Goal: Information Seeking & Learning: Learn about a topic

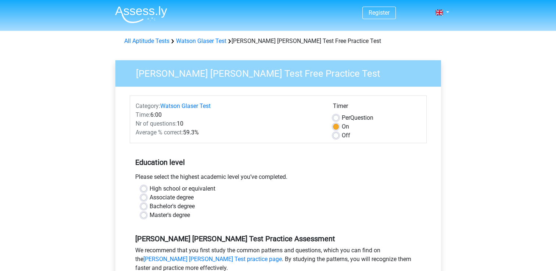
click at [150, 207] on label "Bachelor's degree" at bounding box center [172, 206] width 45 height 9
click at [143, 207] on input "Bachelor's degree" at bounding box center [144, 205] width 6 height 7
radio input "true"
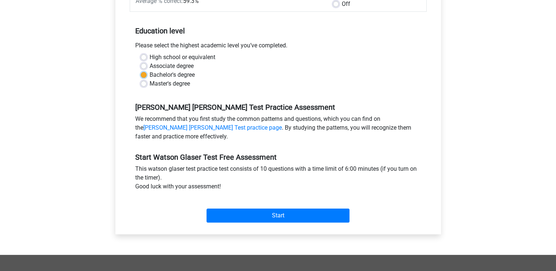
scroll to position [133, 0]
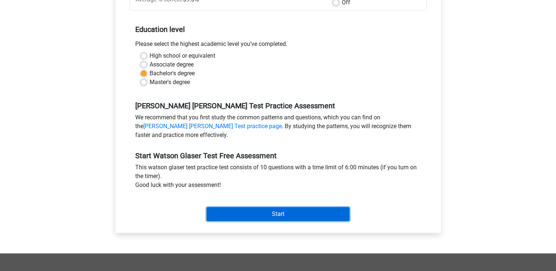
click at [285, 217] on input "Start" at bounding box center [278, 214] width 143 height 14
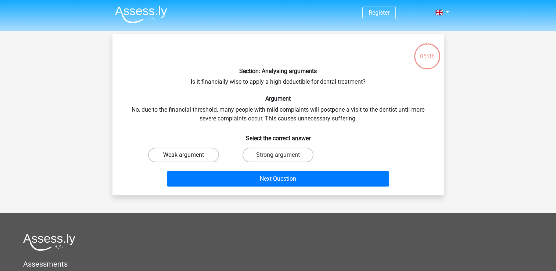
click at [185, 153] on label "Weak argument" at bounding box center [183, 155] width 71 height 15
click at [185, 155] on input "Weak argument" at bounding box center [185, 157] width 5 height 5
radio input "true"
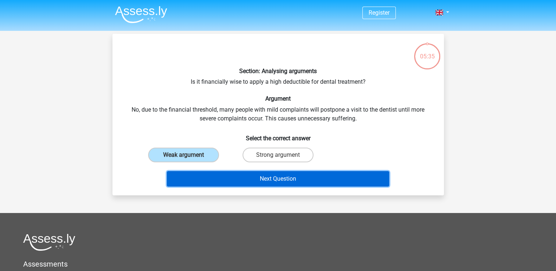
click at [238, 174] on button "Next Question" at bounding box center [278, 178] width 222 height 15
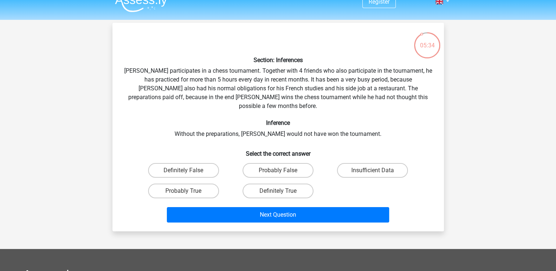
scroll to position [9, 0]
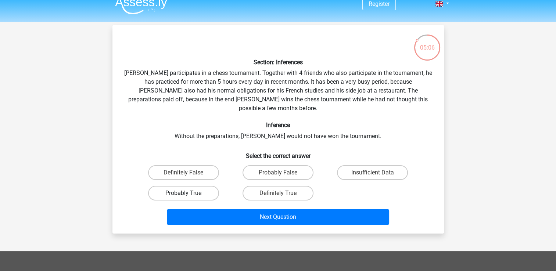
click at [196, 186] on label "Probably True" at bounding box center [183, 193] width 71 height 15
click at [188, 193] on input "Probably True" at bounding box center [185, 195] width 5 height 5
radio input "true"
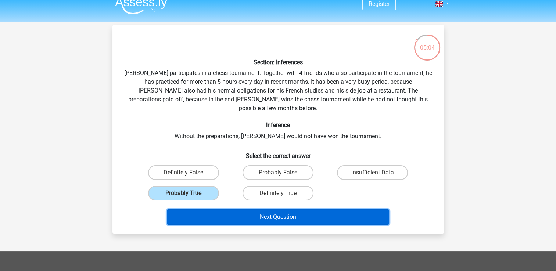
click at [257, 209] on button "Next Question" at bounding box center [278, 216] width 222 height 15
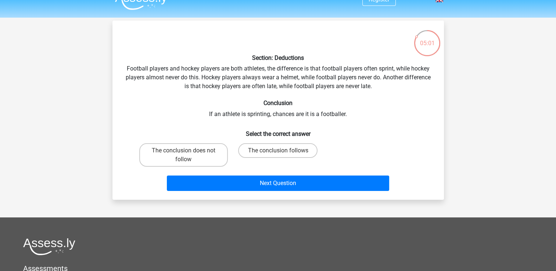
scroll to position [0, 0]
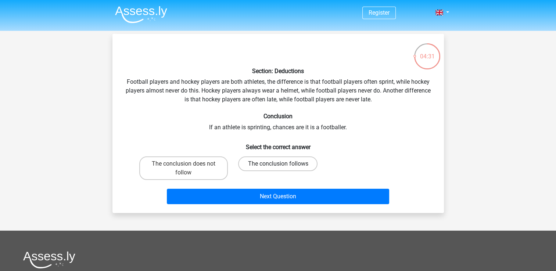
click at [272, 165] on label "The conclusion follows" at bounding box center [277, 164] width 79 height 15
click at [278, 165] on input "The conclusion follows" at bounding box center [280, 166] width 5 height 5
radio input "true"
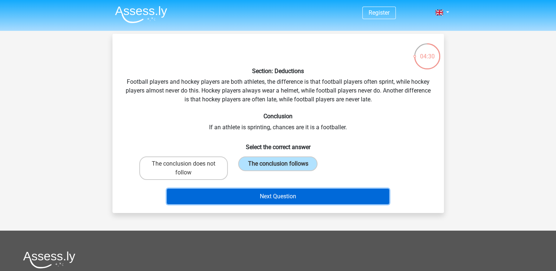
click at [265, 203] on button "Next Question" at bounding box center [278, 196] width 222 height 15
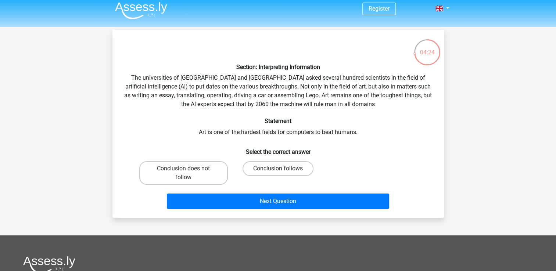
scroll to position [4, 0]
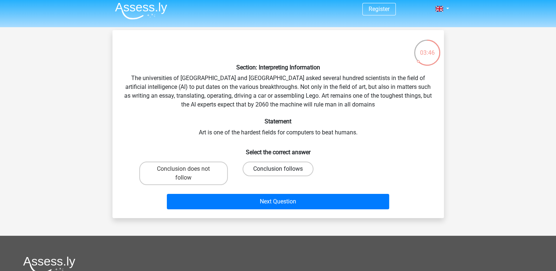
click at [293, 168] on label "Conclusion follows" at bounding box center [278, 169] width 71 height 15
click at [283, 169] on input "Conclusion follows" at bounding box center [280, 171] width 5 height 5
radio input "true"
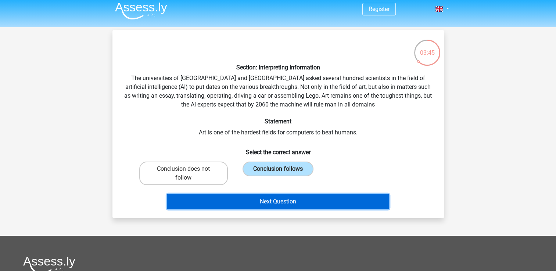
click at [286, 198] on button "Next Question" at bounding box center [278, 201] width 222 height 15
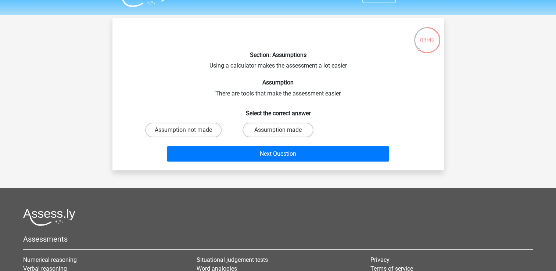
scroll to position [0, 0]
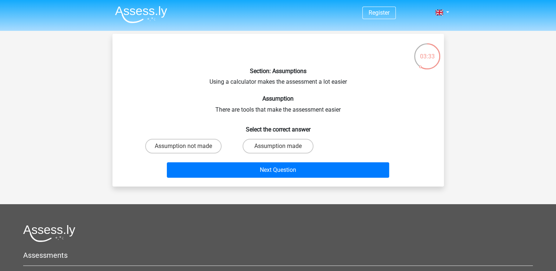
click at [282, 146] on input "Assumption made" at bounding box center [280, 148] width 5 height 5
radio input "true"
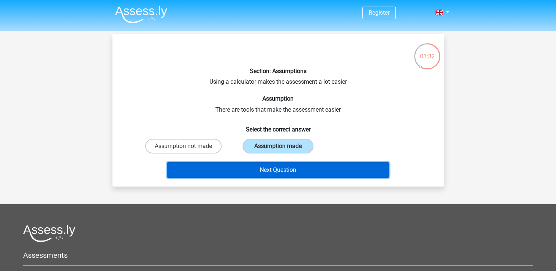
click at [273, 163] on button "Next Question" at bounding box center [278, 169] width 222 height 15
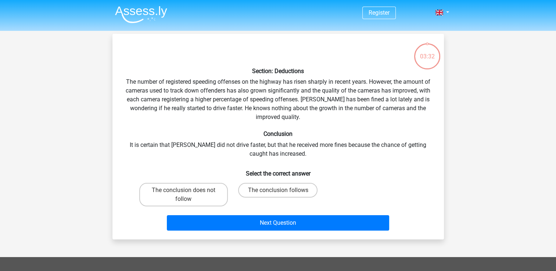
scroll to position [34, 0]
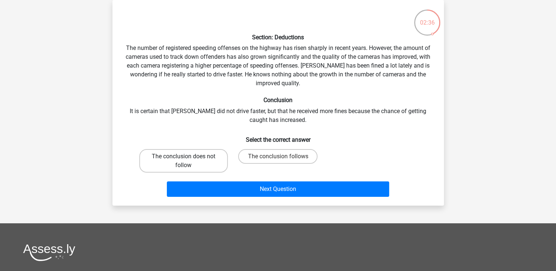
click at [189, 159] on label "The conclusion does not follow" at bounding box center [183, 161] width 89 height 24
click at [188, 159] on input "The conclusion does not follow" at bounding box center [185, 159] width 5 height 5
radio input "true"
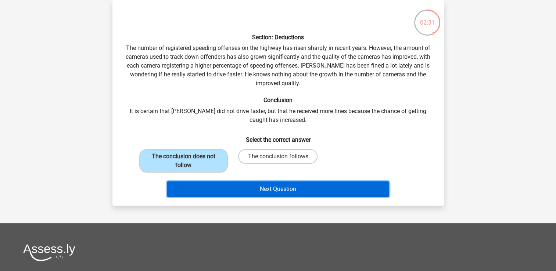
click at [232, 194] on button "Next Question" at bounding box center [278, 189] width 222 height 15
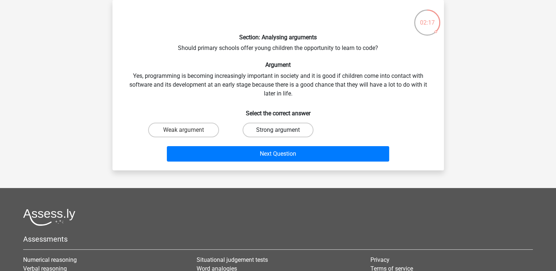
click at [278, 127] on label "Strong argument" at bounding box center [278, 130] width 71 height 15
click at [278, 130] on input "Strong argument" at bounding box center [280, 132] width 5 height 5
radio input "true"
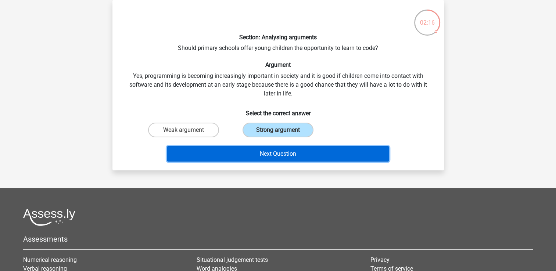
click at [276, 150] on button "Next Question" at bounding box center [278, 153] width 222 height 15
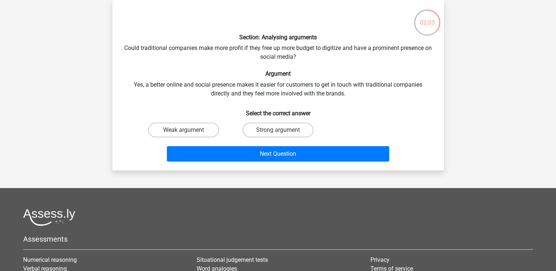
click at [282, 137] on div "Strong argument" at bounding box center [278, 130] width 94 height 21
click at [294, 129] on label "Strong argument" at bounding box center [278, 130] width 71 height 15
click at [283, 130] on input "Strong argument" at bounding box center [280, 132] width 5 height 5
radio input "true"
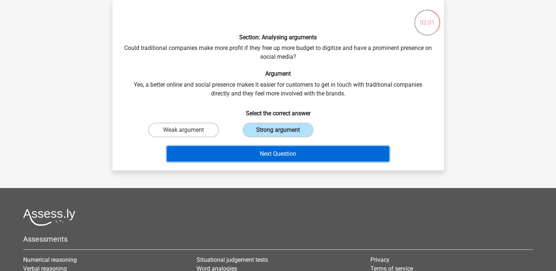
click at [289, 153] on button "Next Question" at bounding box center [278, 153] width 222 height 15
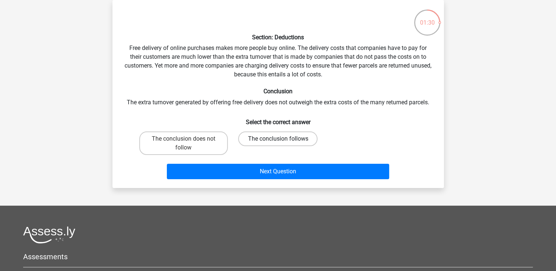
click at [287, 135] on label "The conclusion follows" at bounding box center [277, 139] width 79 height 15
click at [283, 139] on input "The conclusion follows" at bounding box center [280, 141] width 5 height 5
radio input "true"
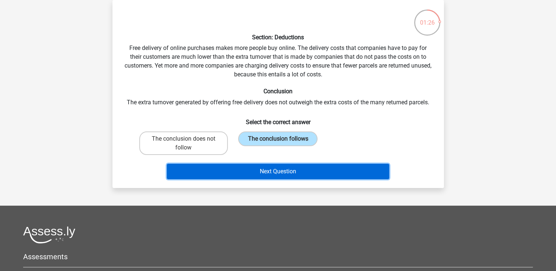
click at [272, 171] on button "Next Question" at bounding box center [278, 171] width 222 height 15
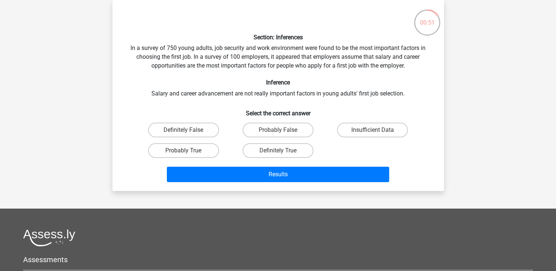
click at [280, 130] on input "Probably False" at bounding box center [280, 132] width 5 height 5
radio input "true"
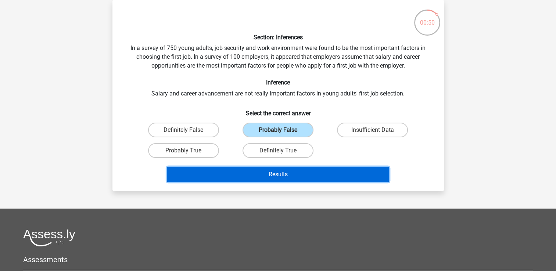
click at [276, 173] on button "Results" at bounding box center [278, 174] width 222 height 15
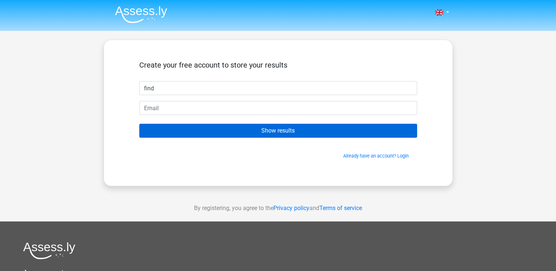
type input "Findlay"
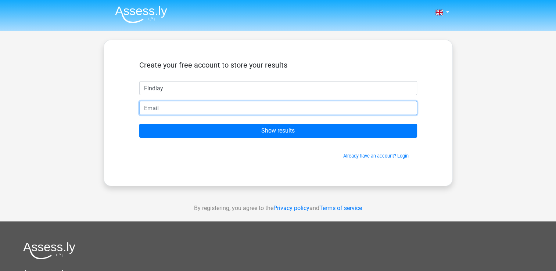
click at [181, 107] on input "email" at bounding box center [278, 108] width 278 height 14
type input "findlay.grammaticas@gmail.com"
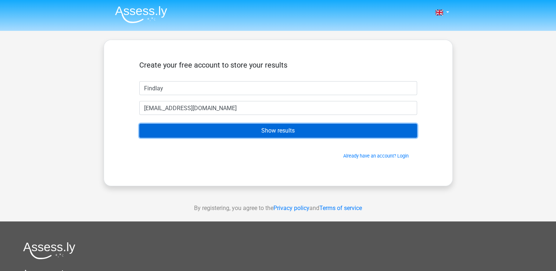
click at [210, 133] on input "Show results" at bounding box center [278, 131] width 278 height 14
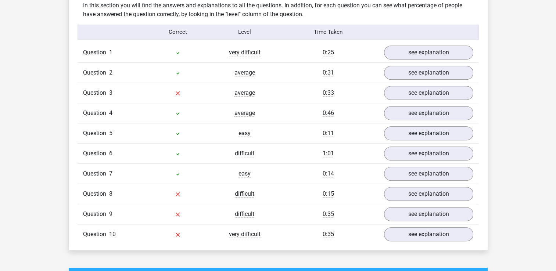
scroll to position [583, 0]
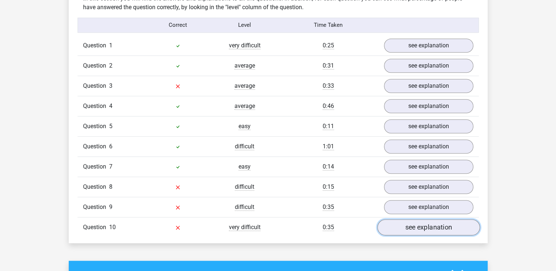
click at [398, 231] on link "see explanation" at bounding box center [428, 227] width 103 height 16
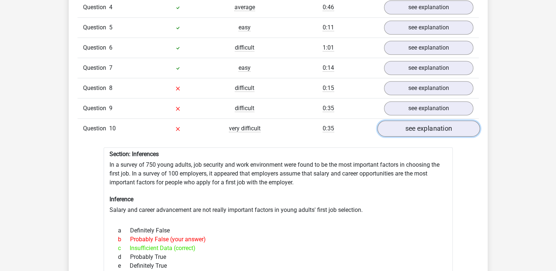
scroll to position [681, 0]
click at [447, 101] on link "see explanation" at bounding box center [428, 109] width 103 height 16
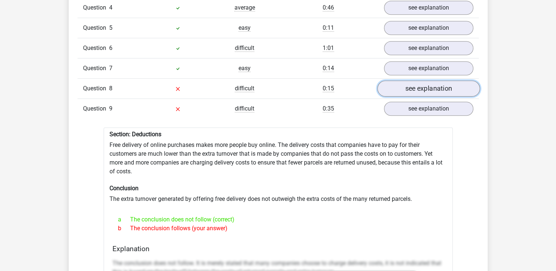
click at [428, 88] on link "see explanation" at bounding box center [428, 88] width 103 height 16
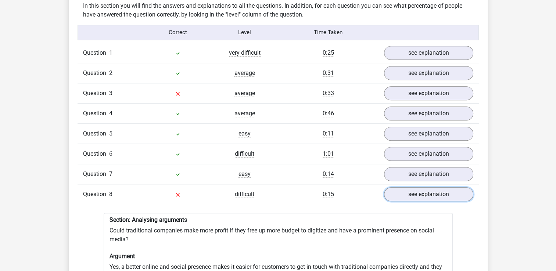
scroll to position [573, 0]
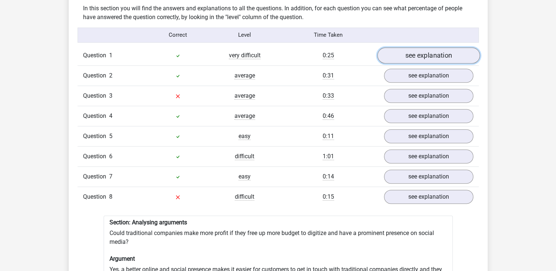
click at [424, 53] on link "see explanation" at bounding box center [428, 55] width 103 height 16
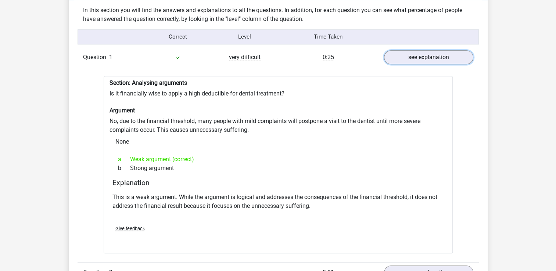
scroll to position [570, 0]
